Goal: Check status: Check status

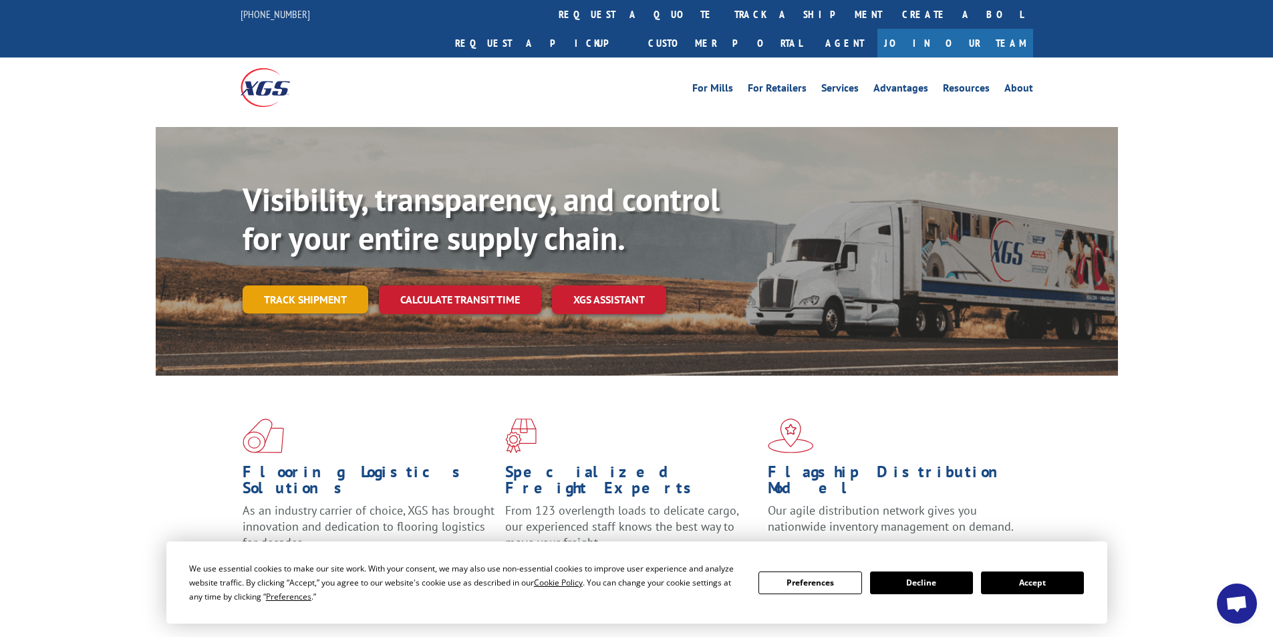
click at [323, 285] on link "Track shipment" at bounding box center [306, 299] width 126 height 28
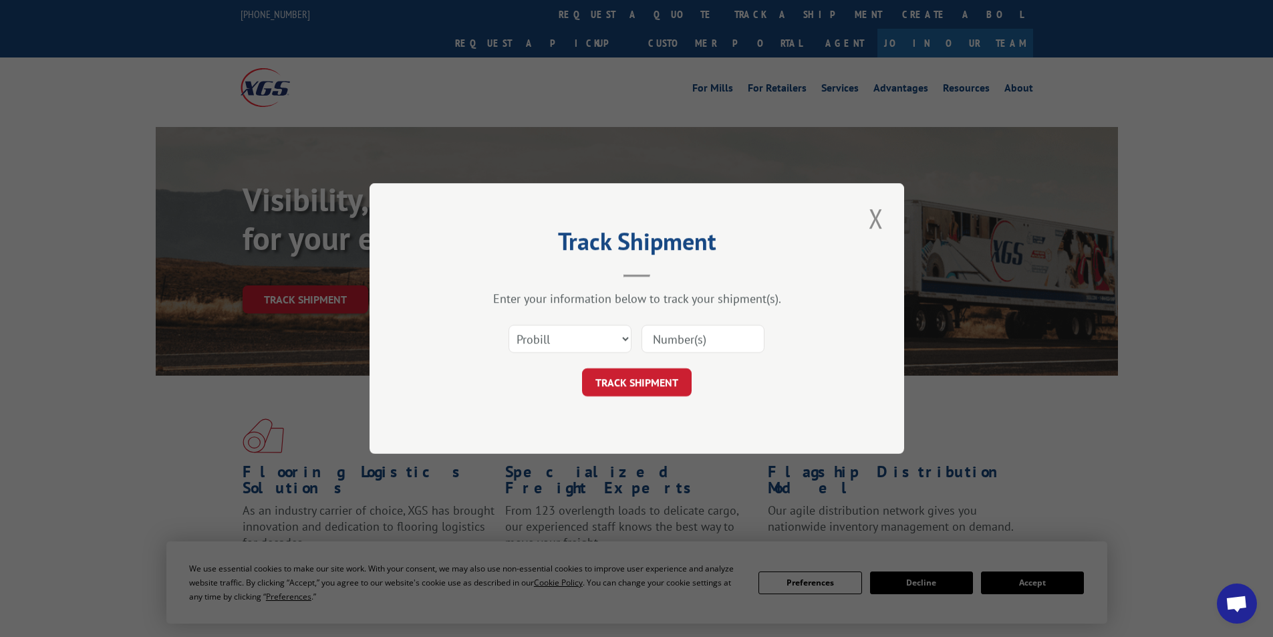
click at [711, 341] on input at bounding box center [702, 339] width 123 height 28
paste input "2826686"
type input "2826686"
click at [617, 390] on button "TRACK SHIPMENT" at bounding box center [637, 382] width 110 height 28
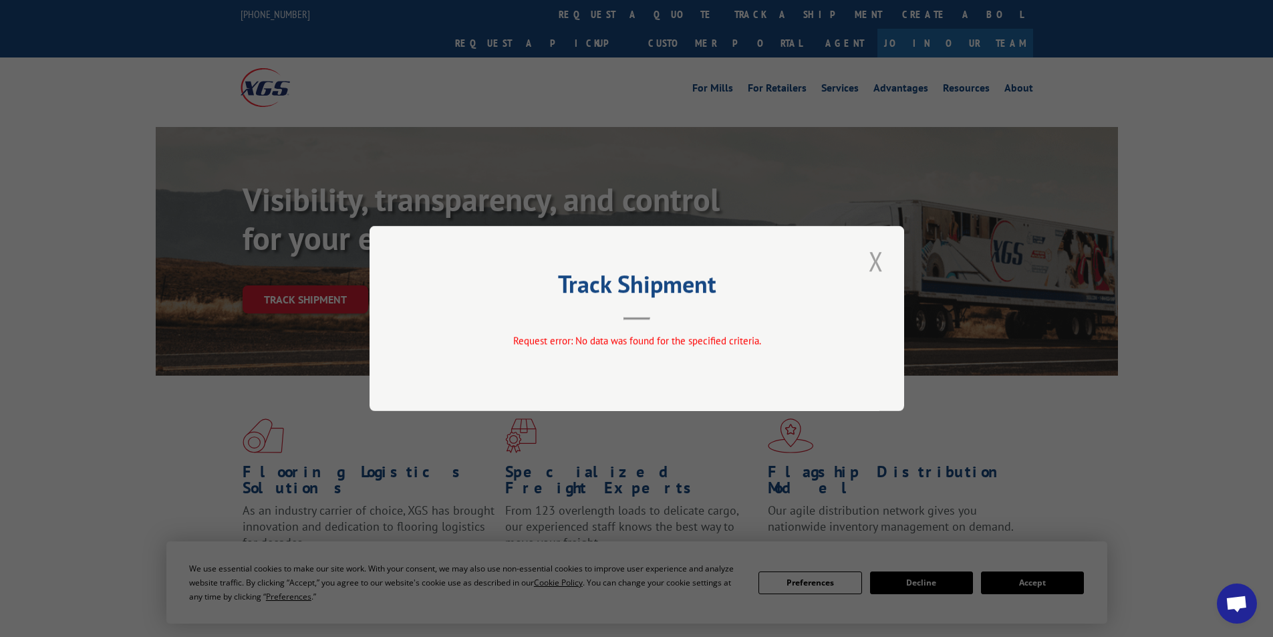
click at [871, 263] on button "Close modal" at bounding box center [876, 261] width 23 height 37
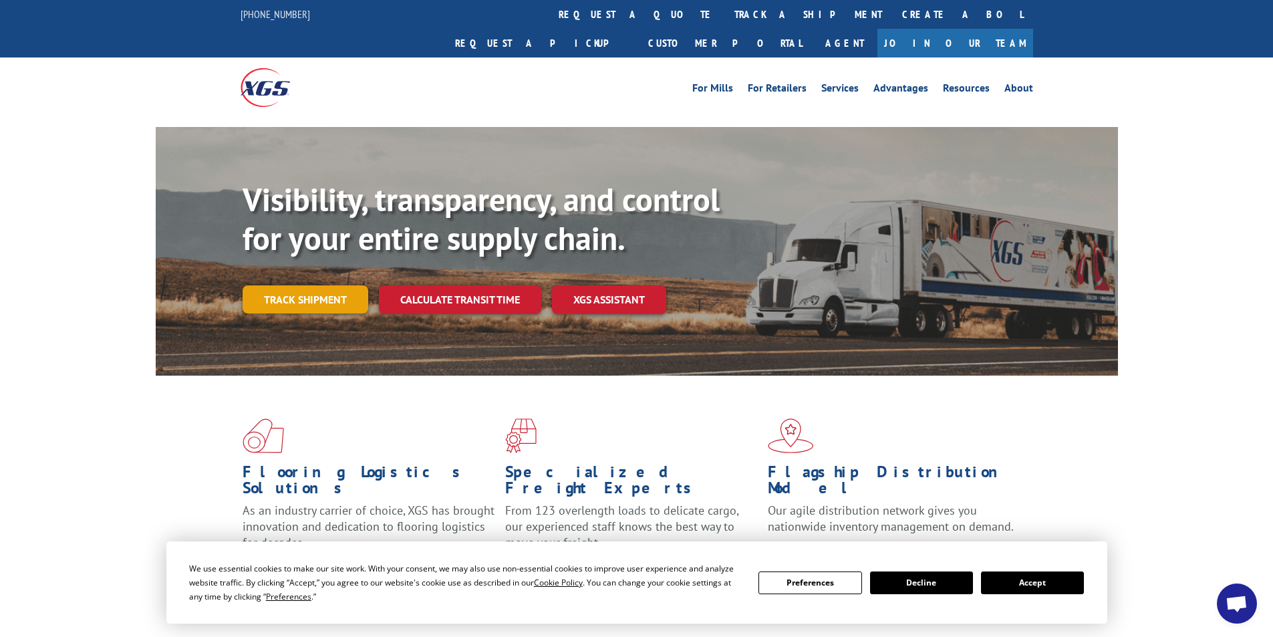
click at [351, 285] on link "Track shipment" at bounding box center [306, 299] width 126 height 28
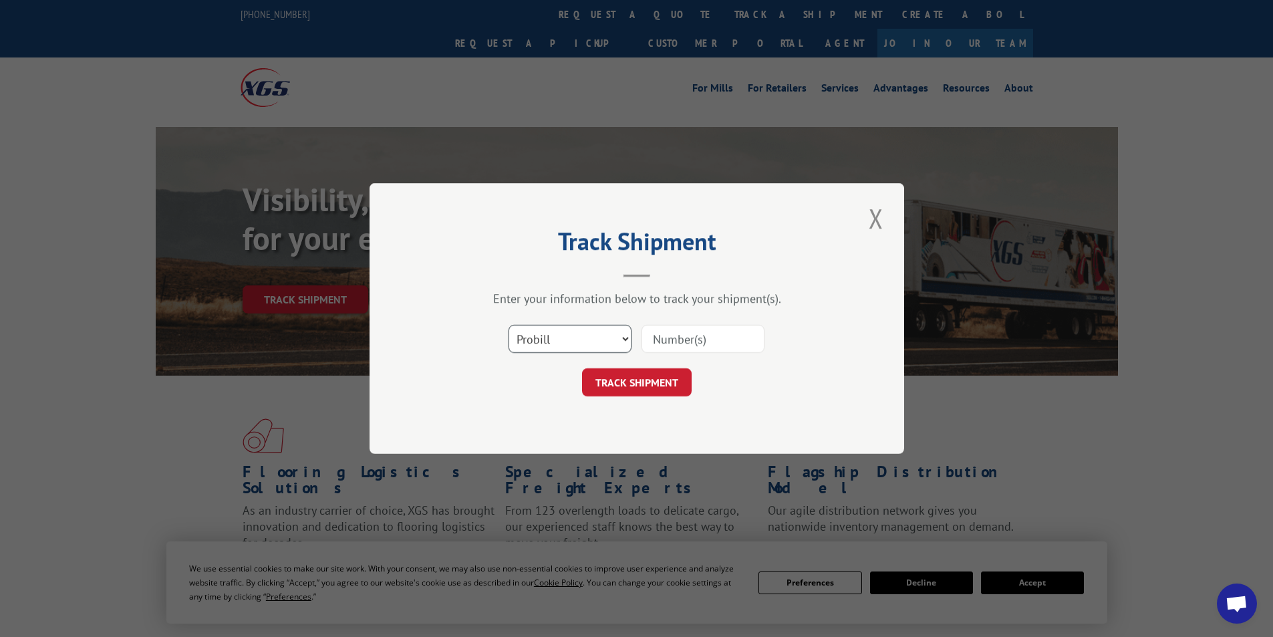
click at [599, 335] on select "Select category... Probill BOL PO" at bounding box center [569, 339] width 123 height 28
select select "bol"
click at [508, 325] on select "Select category... Probill BOL PO" at bounding box center [569, 339] width 123 height 28
click at [699, 334] on input at bounding box center [702, 339] width 123 height 28
paste input "2826686"
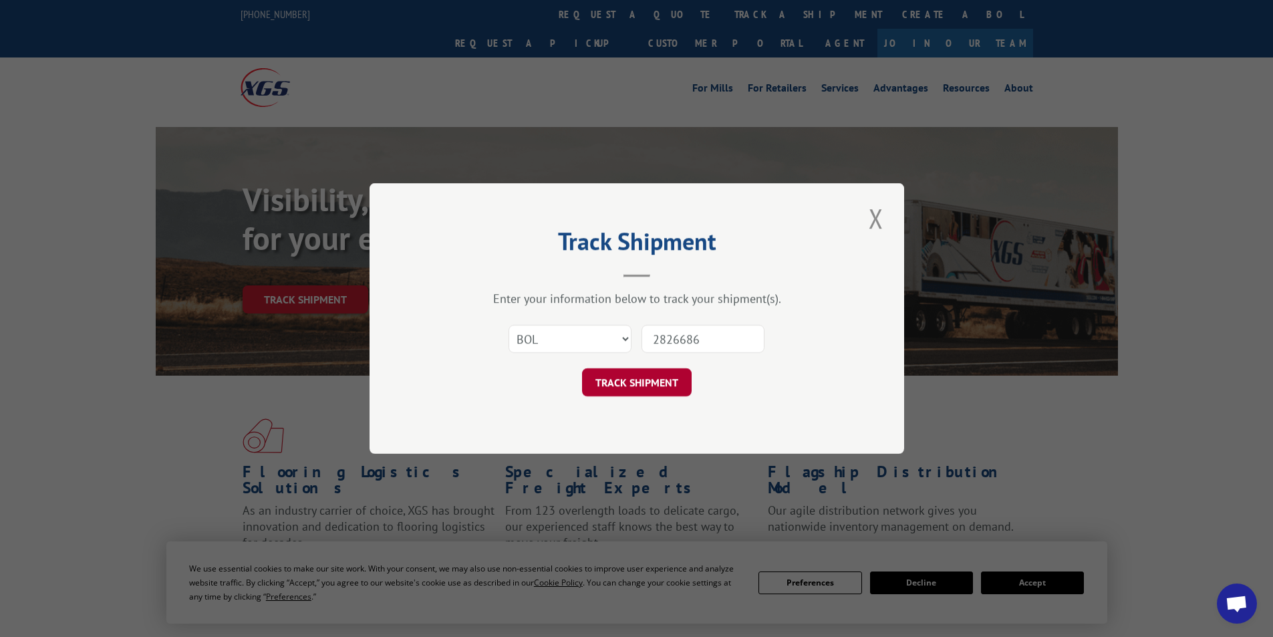
type input "2826686"
click at [624, 382] on button "TRACK SHIPMENT" at bounding box center [637, 382] width 110 height 28
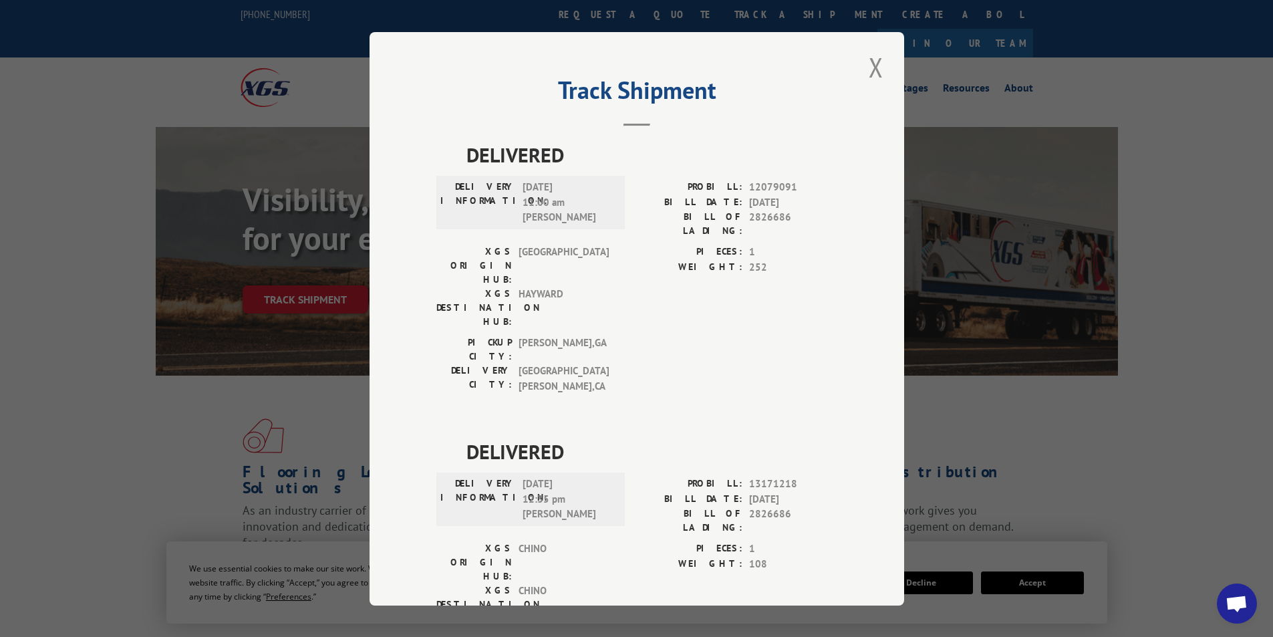
scroll to position [29, 0]
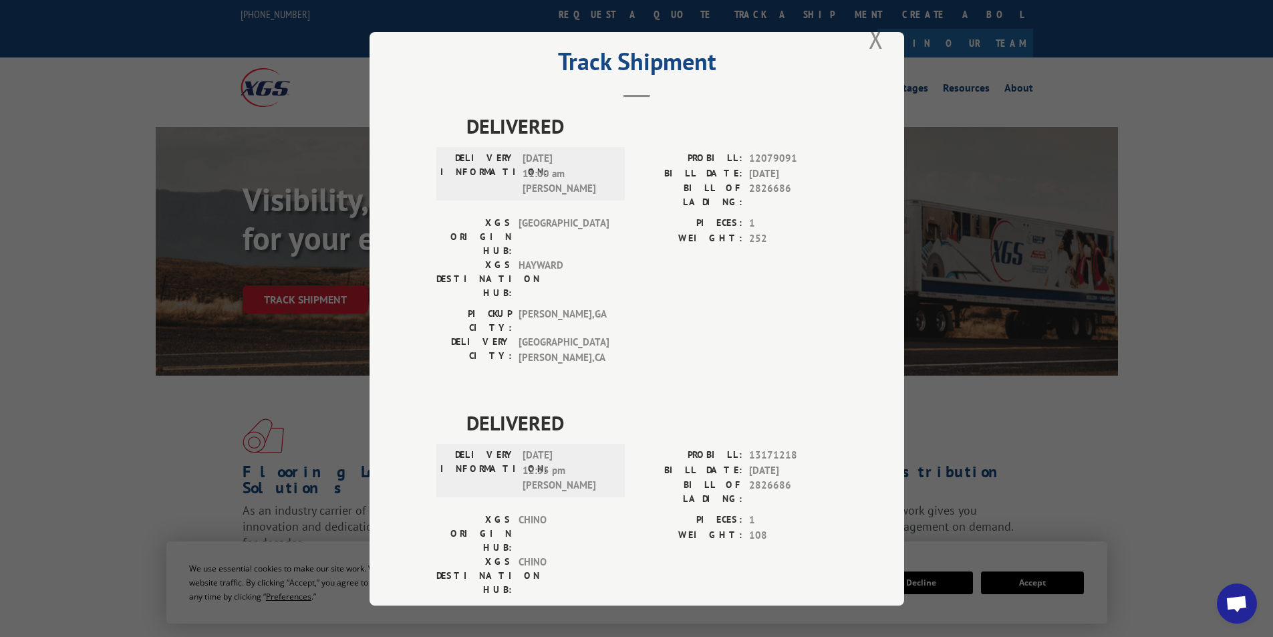
click at [883, 43] on div "Track Shipment DELIVERED DELIVERY INFORMATION: [DATE] 11:00 am [PERSON_NAME]: 1…" at bounding box center [636, 318] width 534 height 573
drag, startPoint x: 281, startPoint y: 250, endPoint x: 292, endPoint y: 262, distance: 16.1
click at [281, 251] on div "Track Shipment DELIVERED DELIVERY INFORMATION: [DATE] 11:00 am [PERSON_NAME]: 1…" at bounding box center [636, 318] width 1273 height 637
click at [297, 269] on div "Track Shipment DELIVERED DELIVERY INFORMATION: [DATE] 11:00 am [PERSON_NAME]: 1…" at bounding box center [636, 318] width 1273 height 637
click at [865, 41] on button "Close modal" at bounding box center [876, 38] width 23 height 37
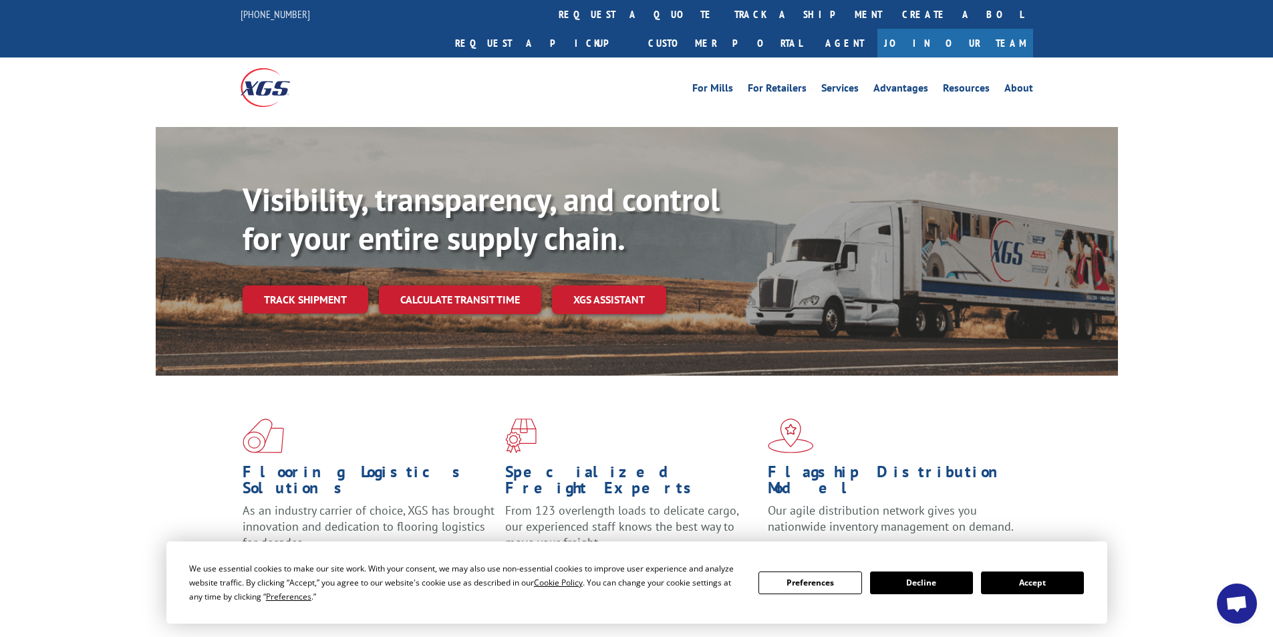
drag, startPoint x: 296, startPoint y: 261, endPoint x: 298, endPoint y: 267, distance: 7.0
click at [296, 285] on link "Track shipment" at bounding box center [306, 299] width 126 height 28
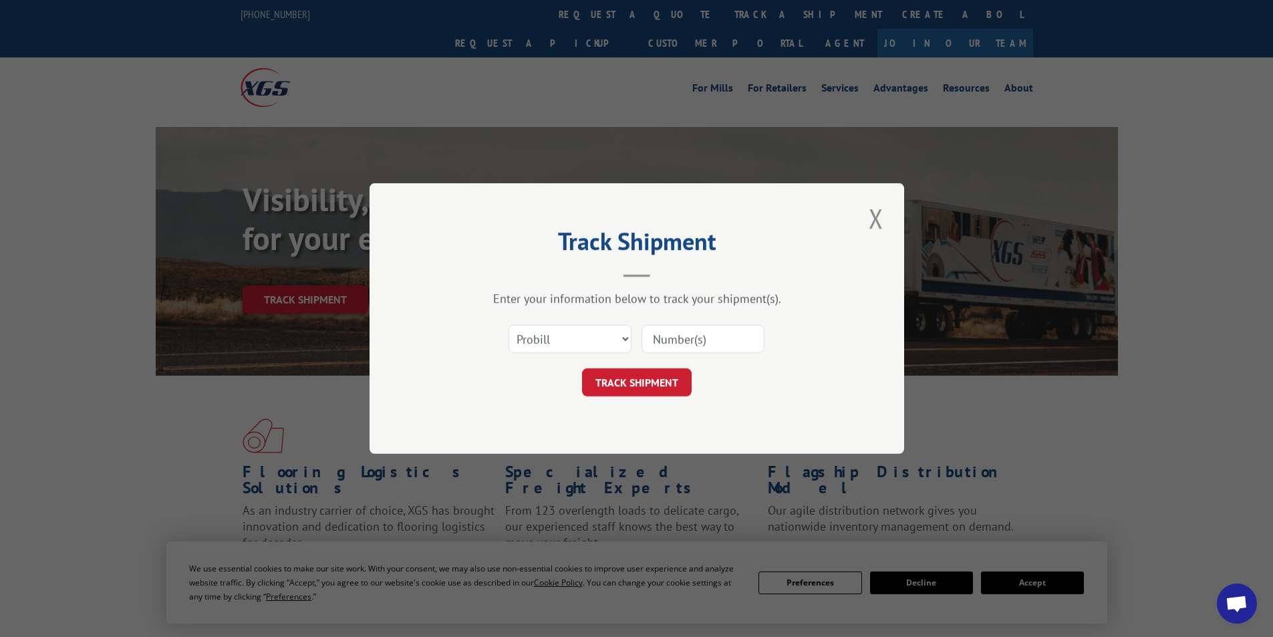
scroll to position [0, 0]
drag, startPoint x: 568, startPoint y: 333, endPoint x: 567, endPoint y: 344, distance: 11.4
click at [567, 333] on select "Select category... Probill BOL PO" at bounding box center [569, 339] width 123 height 28
select select "po"
click at [508, 325] on select "Select category... Probill BOL PO" at bounding box center [569, 339] width 123 height 28
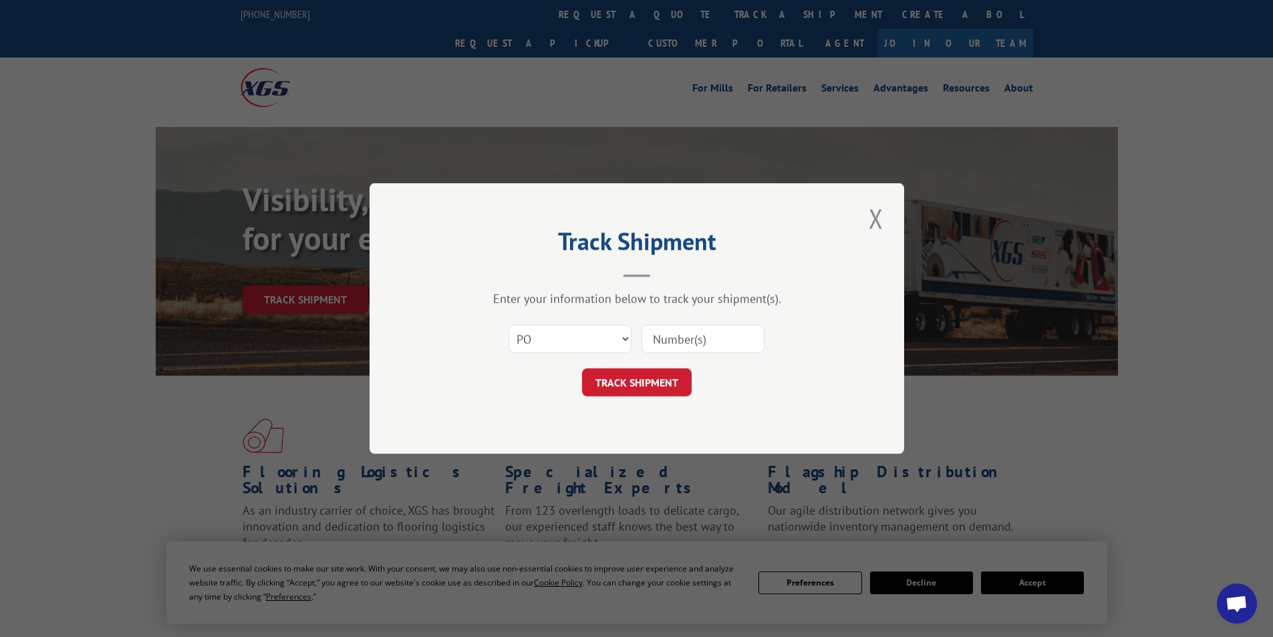
click at [711, 335] on input at bounding box center [702, 339] width 123 height 28
paste input "2826686"
type input "2826686"
click at [659, 388] on button "TRACK SHIPMENT" at bounding box center [637, 382] width 110 height 28
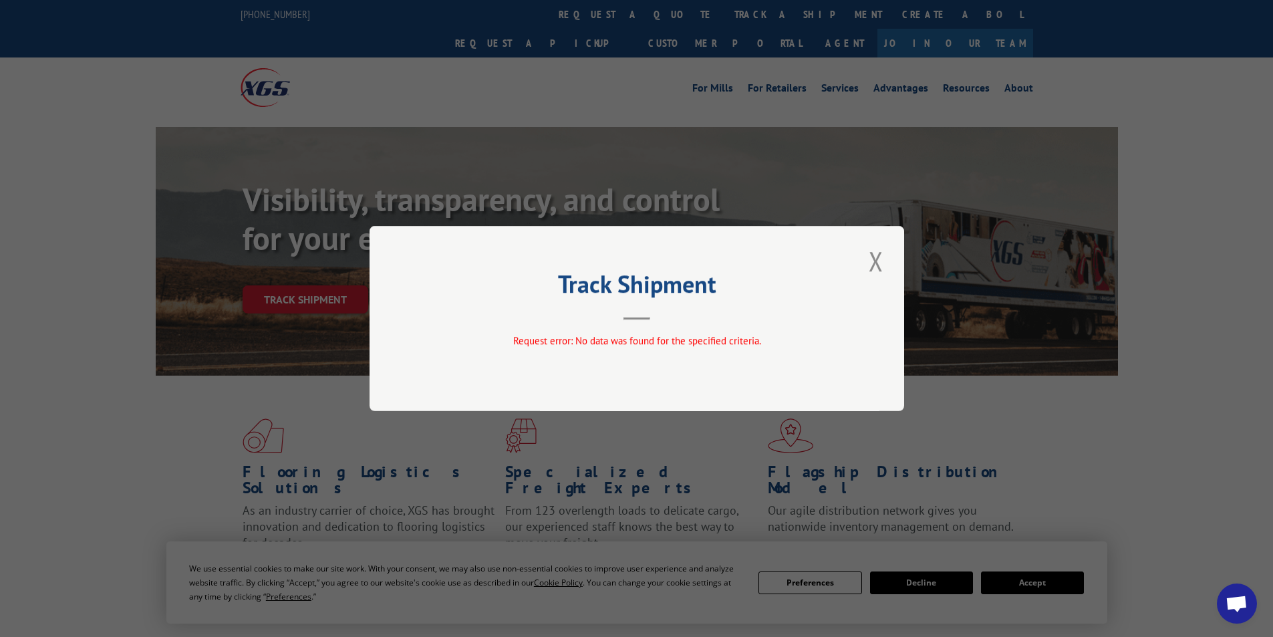
drag, startPoint x: 875, startPoint y: 256, endPoint x: 857, endPoint y: 334, distance: 80.1
click at [875, 256] on button "Close modal" at bounding box center [876, 261] width 23 height 37
